Goal: Find specific page/section: Find specific page/section

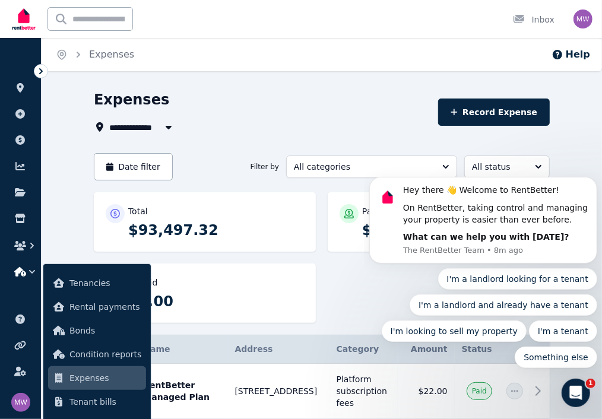
click at [111, 123] on span "All Properties" at bounding box center [147, 127] width 77 height 14
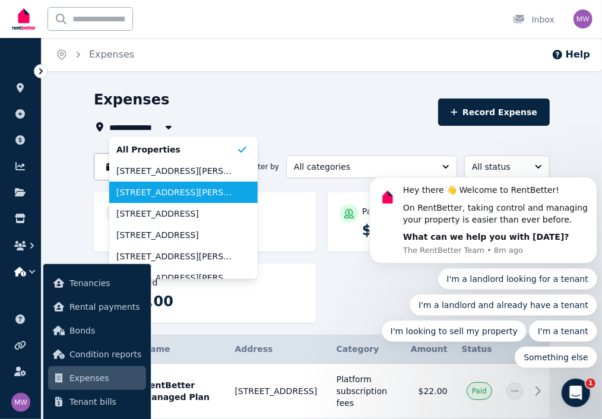
click at [123, 186] on span "[STREET_ADDRESS][PERSON_NAME]" at bounding box center [176, 192] width 120 height 12
type input "**********"
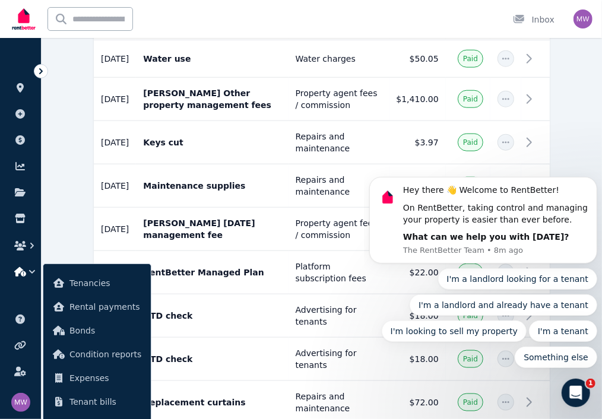
scroll to position [593, 0]
